Goal: Use online tool/utility: Utilize a website feature to perform a specific function

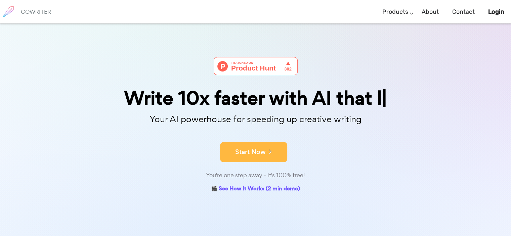
click at [265, 149] on button "Start Now" at bounding box center [253, 152] width 67 height 20
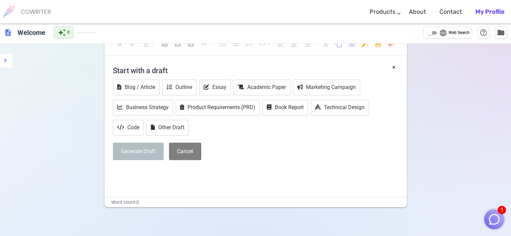
scroll to position [17, 0]
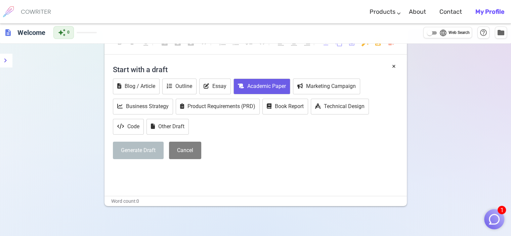
click at [259, 84] on button "Academic Paper" at bounding box center [261, 87] width 57 height 16
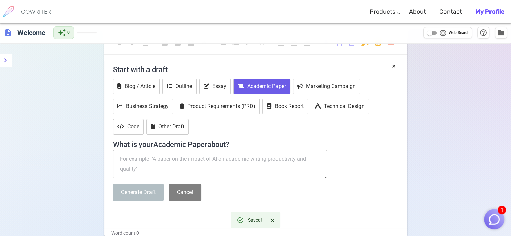
click at [216, 159] on textarea at bounding box center [220, 164] width 214 height 28
paste textarea "pengaruh implementasi pembelajaran mendalam terhadap retensi pemahaman siswa"
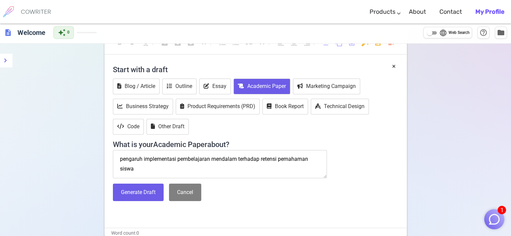
click at [254, 208] on p "﻿" at bounding box center [255, 213] width 285 height 10
click at [166, 158] on textarea "pengaruh implementasi pembelajaran mendalam terhadap retensi pemahaman siswa" at bounding box center [220, 164] width 214 height 28
paste textarea "ANALISIS KESIAPAN GURU DALAM PENERAPAN PENDEKATAN DEEP LEARNING DENGAN PENGGUNA…"
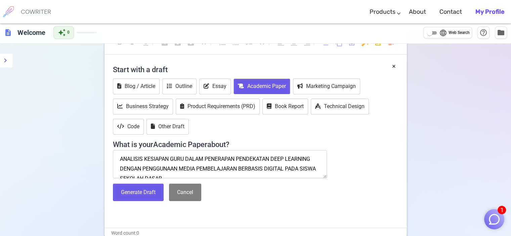
scroll to position [4, 0]
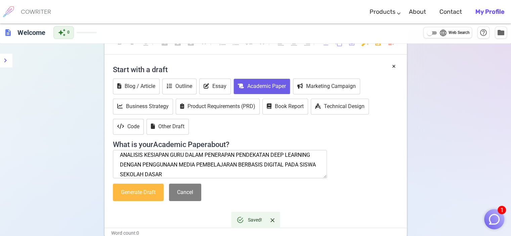
type textarea "ANALISIS KESIAPAN GURU DALAM PENERAPAN PENDEKATAN DEEP LEARNING DENGAN PENGGUNA…"
click at [150, 188] on button "Generate Draft" at bounding box center [138, 193] width 51 height 18
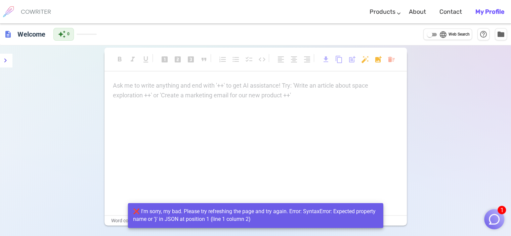
scroll to position [1, 0]
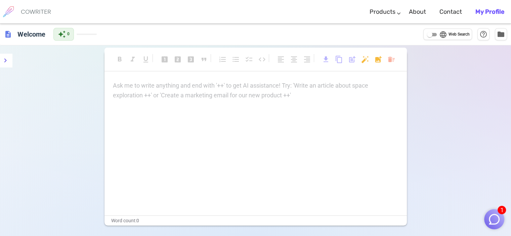
click at [171, 92] on div "Ask me to write anything and end with '++' to get AI assistance! Try: 'Write an…" at bounding box center [255, 90] width 285 height 19
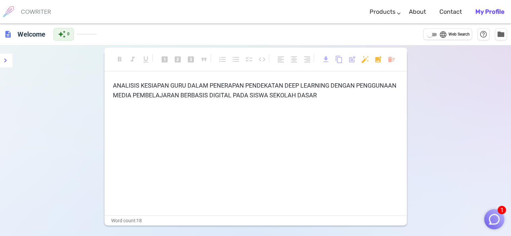
click at [171, 92] on span "ANALISIS KESIAPAN GURU DALAM PENERAPAN PENDEKATAN DEEP LEARNING DENGAN PENGGUNA…" at bounding box center [255, 90] width 285 height 17
click at [341, 123] on div "ANALISIS KESIAPAN GURU DALAM PENERAPAN PENDEKATAN DEEP LEARNING DENGAN PENGGUNA…" at bounding box center [255, 148] width 302 height 134
click at [0, 0] on icon "Paraphrase text" at bounding box center [0, 0] width 0 height 0
click at [0, 0] on icon "Quick settings" at bounding box center [0, 0] width 0 height 0
click at [0, 0] on div "Settings" at bounding box center [0, 0] width 0 height 0
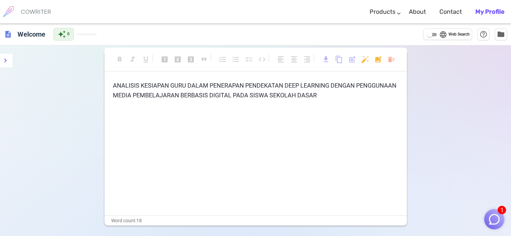
click at [410, 123] on div "format_bold format_italic format_underlined looks_one looks_two looks_3 format_…" at bounding box center [255, 163] width 511 height 236
click at [309, 91] on span "ANALISIS KESIAPAN GURU DALAM PENERAPAN PENDEKATAN DEEP LEARNING DENGAN PENGGUNA…" at bounding box center [255, 90] width 285 height 17
click at [317, 95] on p "ANALISIS KESIAPAN GURU DALAM PENERAPAN PENDEKATAN DEEP LEARNING DENGAN PENGGUNA…" at bounding box center [255, 90] width 285 height 19
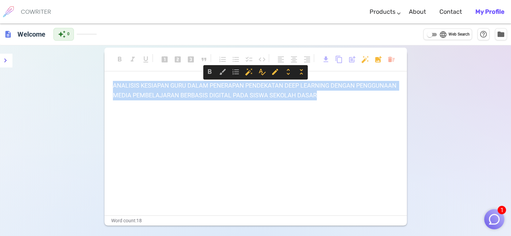
click at [317, 95] on p "ANALISIS KESIAPAN GURU DALAM PENERAPAN PENDEKATAN DEEP LEARNING DENGAN PENGGUNA…" at bounding box center [255, 90] width 285 height 19
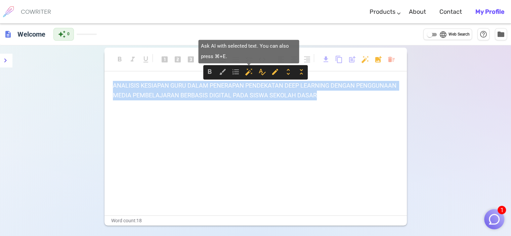
click at [246, 70] on span "auto_fix_high" at bounding box center [249, 72] width 8 height 8
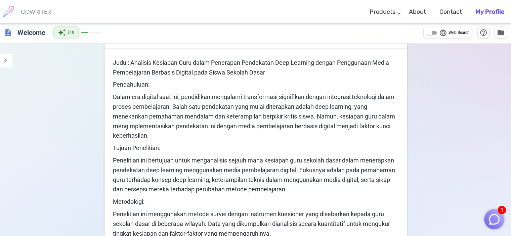
scroll to position [22, 0]
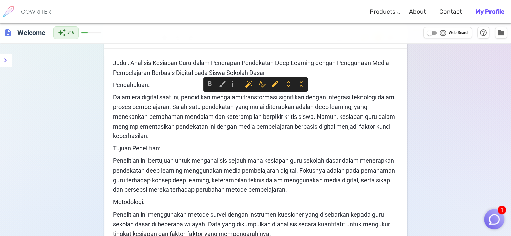
drag, startPoint x: 113, startPoint y: 95, endPoint x: 165, endPoint y: 133, distance: 64.2
click at [165, 133] on p "Dalam era digital saat ini, pendidikan mengalami transformasi signifikan dengan…" at bounding box center [255, 117] width 285 height 48
copy span "Dalam era digital saat ini, pendidikan mengalami transformasi signifikan dengan…"
click at [273, 113] on span "Dalam era digital saat ini, pendidikan mengalami transformasi signifikan dengan…" at bounding box center [254, 117] width 283 height 46
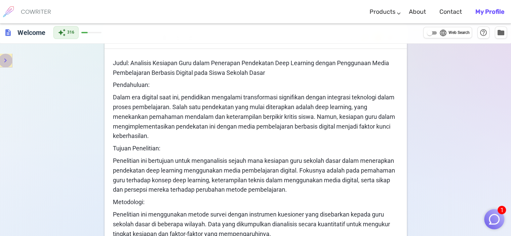
click at [9, 56] on icon "menu" at bounding box center [5, 60] width 8 height 8
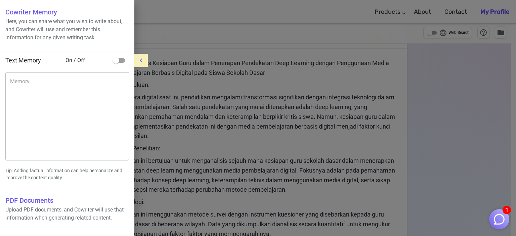
click at [158, 40] on div at bounding box center [258, 118] width 516 height 236
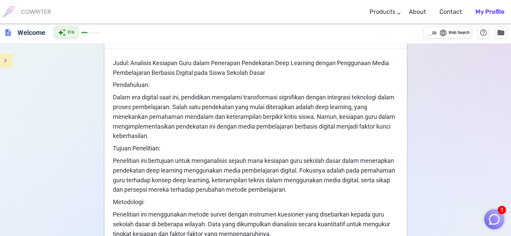
scroll to position [0, 0]
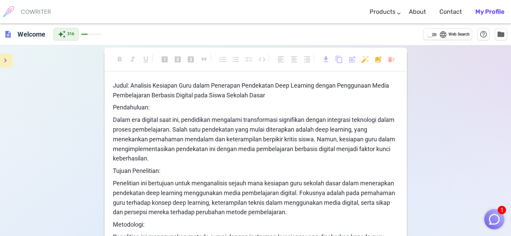
click at [46, 7] on div "COWRITER" at bounding box center [36, 11] width 30 height 23
click at [85, 37] on div "auto_awesome 316" at bounding box center [77, 34] width 48 height 13
click at [24, 36] on h6 "Welcome" at bounding box center [31, 33] width 33 height 13
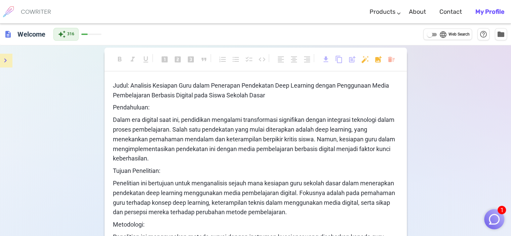
click at [11, 37] on span "description" at bounding box center [8, 34] width 8 height 8
click at [43, 11] on h6 "COWRITER" at bounding box center [36, 12] width 30 height 6
click at [492, 11] on b "My Profile" at bounding box center [489, 11] width 29 height 7
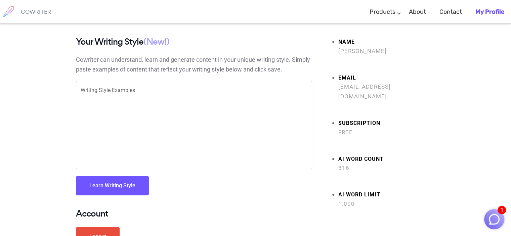
click at [40, 15] on div "COWRITER" at bounding box center [36, 11] width 30 height 23
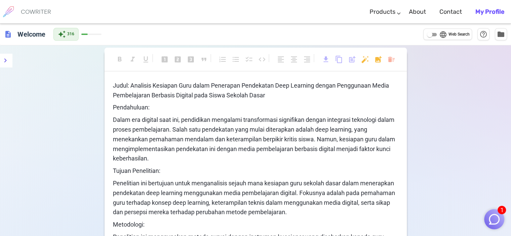
click at [289, 108] on p "Pendahuluan:" at bounding box center [255, 108] width 285 height 10
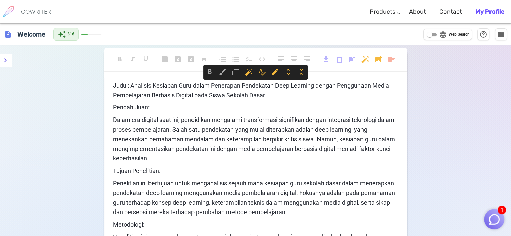
copy div "Judul: Analisis Kesiapan Guru dalam Penerapan Pendekatan Deep Learning dengan P…"
click at [352, 123] on span "Dalam era digital saat ini, pendidikan mengalami transformasi signifikan dengan…" at bounding box center [254, 139] width 283 height 46
